Goal: Find specific page/section: Find specific page/section

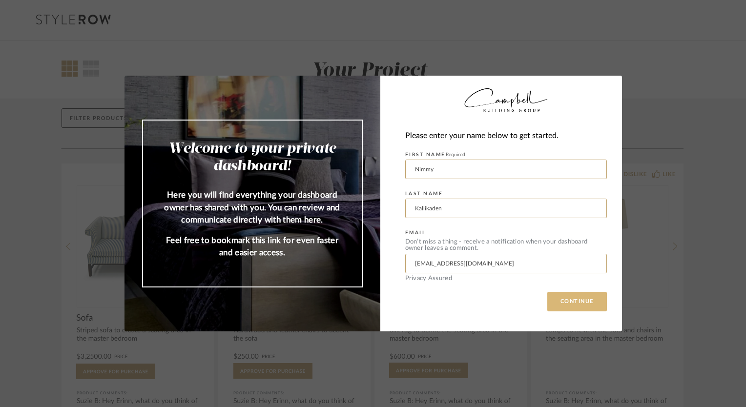
click at [565, 307] on button "CONTINUE" at bounding box center [578, 302] width 60 height 20
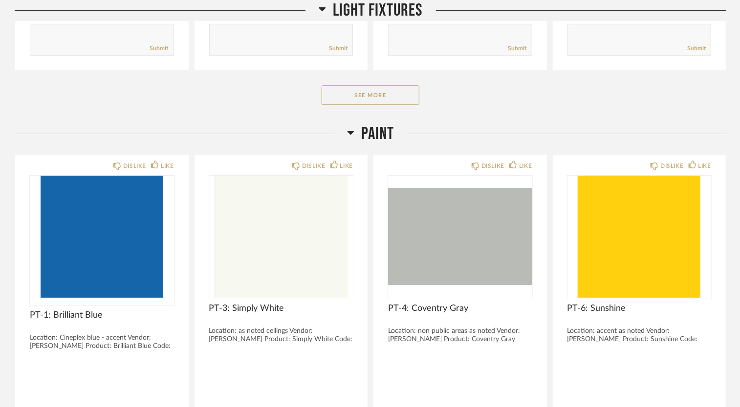
scroll to position [3549, 0]
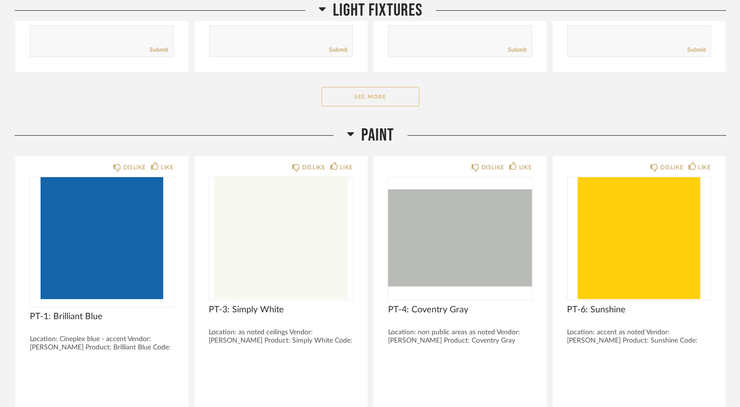
click at [365, 91] on button "See More" at bounding box center [370, 97] width 98 height 20
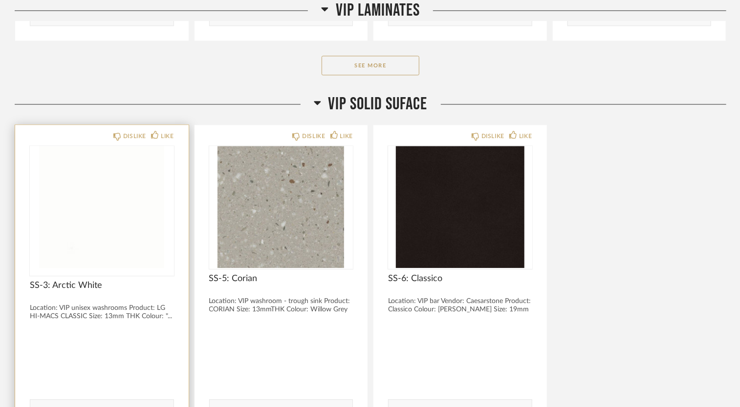
scroll to position [6680, 0]
